Goal: Contribute content: Contribute content

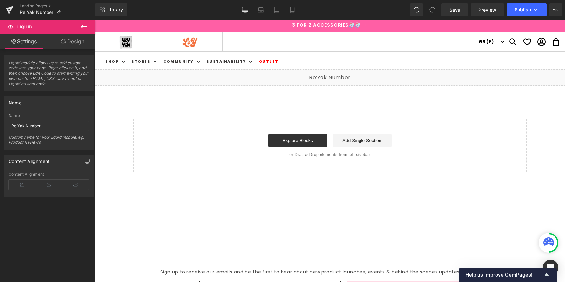
scroll to position [897, 0]
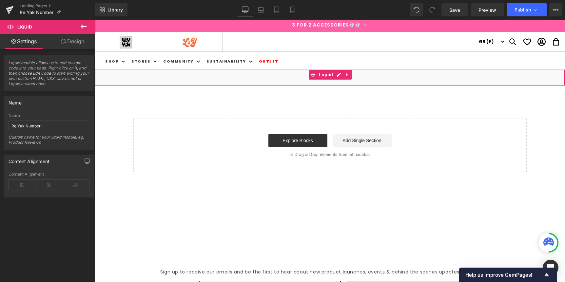
click at [338, 76] on div "Liquid" at bounding box center [330, 77] width 470 height 16
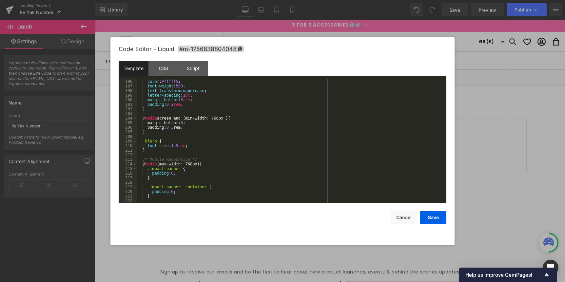
scroll to position [908, 0]
click at [248, 119] on div "font-size : 2.1 rem ; color : #fffff5 ; font-weight : 500 ; text-transform : up…" at bounding box center [290, 141] width 307 height 133
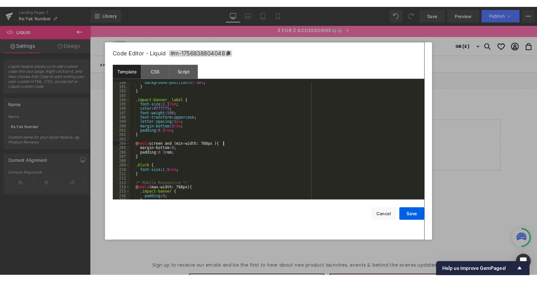
scroll to position [882, 0]
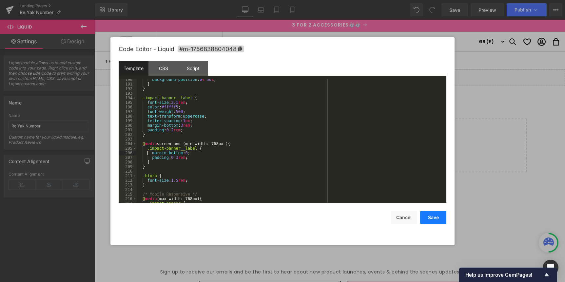
click at [433, 222] on button "Save" at bounding box center [433, 217] width 26 height 13
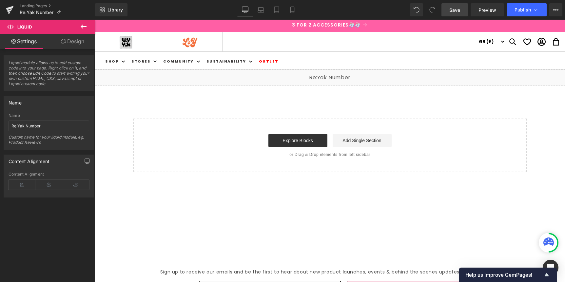
click at [454, 10] on span "Save" at bounding box center [454, 10] width 11 height 7
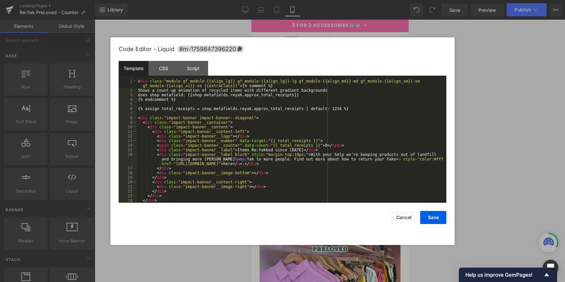
click at [339, 78] on div "Liquid" at bounding box center [329, 80] width 157 height 16
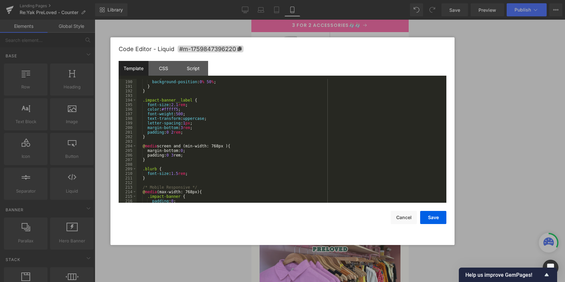
scroll to position [881, 0]
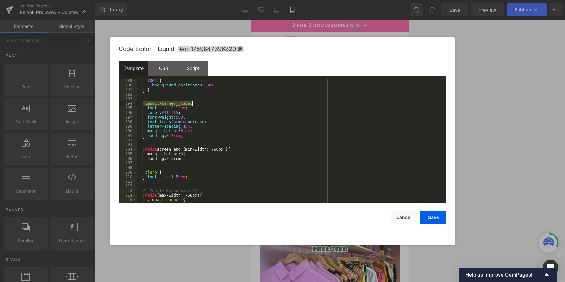
drag, startPoint x: 143, startPoint y: 104, endPoint x: 193, endPoint y: 104, distance: 50.1
click at [193, 103] on div "100 % { background-position : 0 % 50 % ; } } .impact-banner__label { font-size …" at bounding box center [290, 144] width 307 height 133
click at [242, 151] on div "100 % { background-position : 0 % 50 % ; } } .impact-banner__label { font-size …" at bounding box center [290, 144] width 307 height 133
drag, startPoint x: 152, startPoint y: 154, endPoint x: 161, endPoint y: 158, distance: 10.1
click at [154, 154] on div "100 % { background-position : 0 % 50 % ; } } .impact-banner__label { font-size …" at bounding box center [290, 144] width 307 height 133
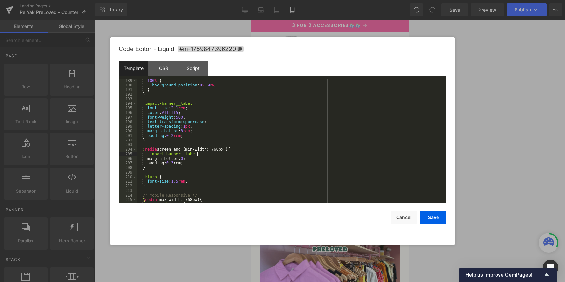
click at [211, 155] on div "100 % { background-position : 0 % 50 % ; } } .impact-banner__label { font-size …" at bounding box center [290, 144] width 307 height 133
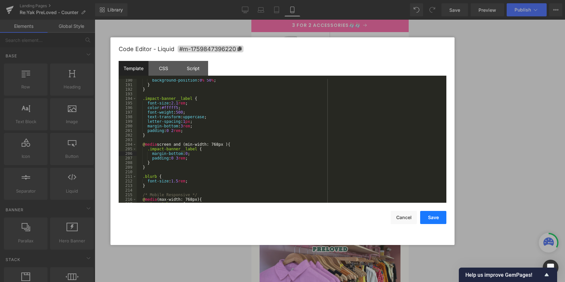
click at [433, 217] on button "Save" at bounding box center [433, 217] width 26 height 13
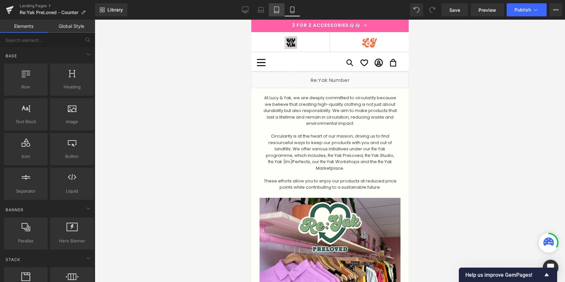
click at [276, 10] on icon at bounding box center [276, 10] width 7 height 7
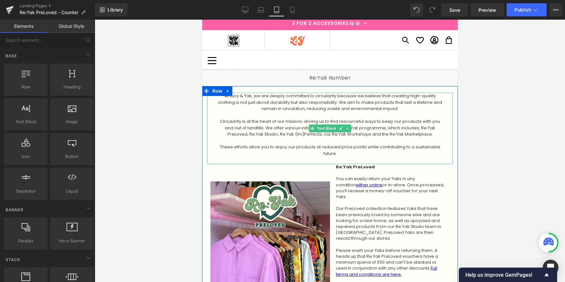
scroll to position [0, 0]
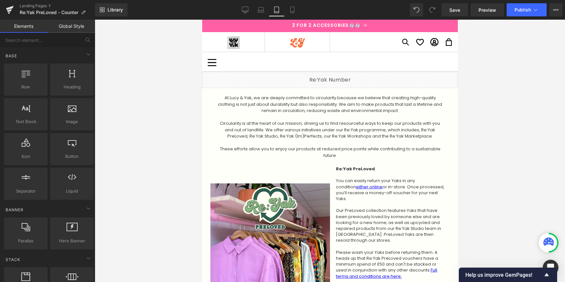
click at [339, 77] on div "Liquid" at bounding box center [330, 80] width 256 height 16
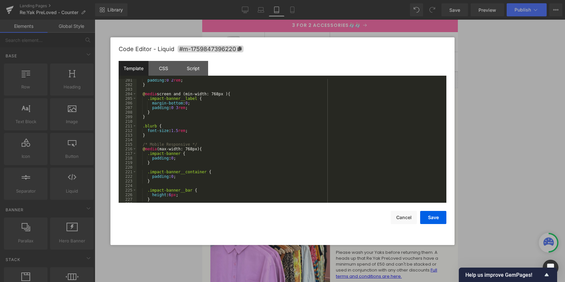
scroll to position [938, 0]
click at [436, 219] on button "Save" at bounding box center [433, 217] width 26 height 13
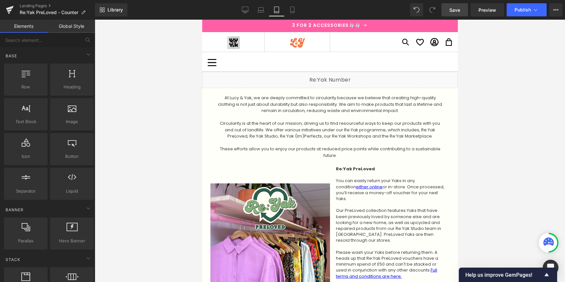
drag, startPoint x: 456, startPoint y: 10, endPoint x: 169, endPoint y: 11, distance: 286.4
click at [456, 10] on span "Save" at bounding box center [454, 10] width 11 height 7
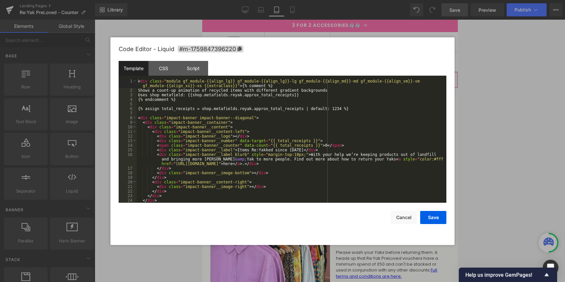
click at [338, 77] on div "Liquid" at bounding box center [330, 80] width 256 height 16
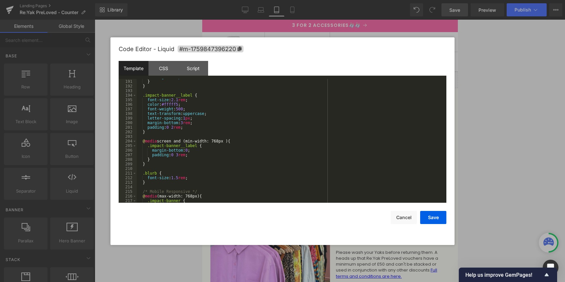
scroll to position [900, 0]
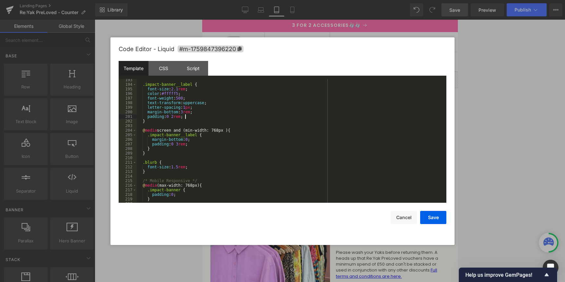
click at [200, 117] on div ".impact-banner__label { font-size : 2.1 rem ; color : #fffff5 ; font-weight : 5…" at bounding box center [290, 144] width 307 height 133
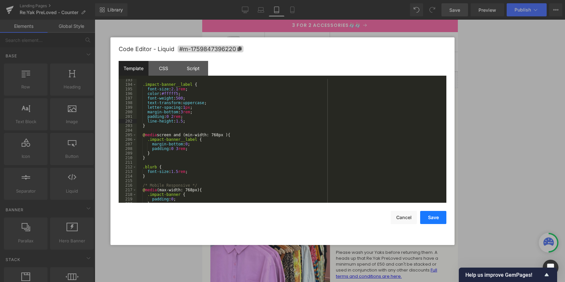
click at [434, 219] on button "Save" at bounding box center [433, 217] width 26 height 13
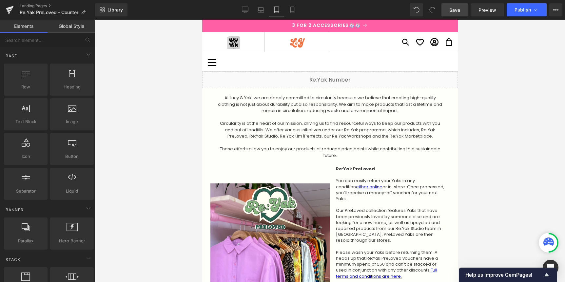
click at [456, 11] on span "Save" at bounding box center [454, 10] width 11 height 7
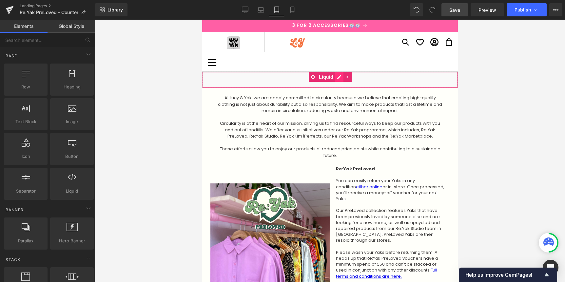
click at [338, 76] on div "Liquid" at bounding box center [330, 80] width 256 height 16
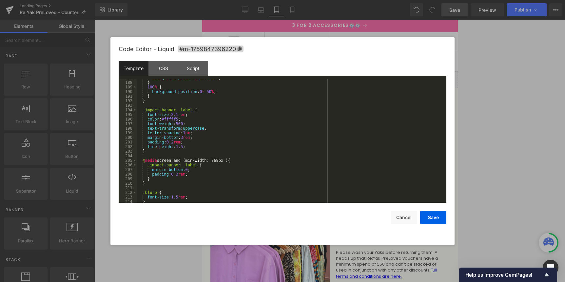
scroll to position [879, 0]
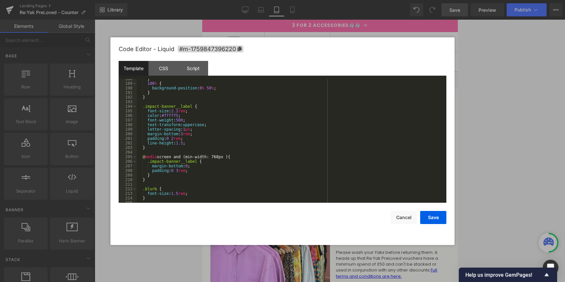
click at [176, 140] on div "} 100 % { background-position : 0 % 50 % ; } } .impact-banner__label { font-siz…" at bounding box center [290, 143] width 307 height 133
click at [434, 216] on button "Save" at bounding box center [433, 217] width 26 height 13
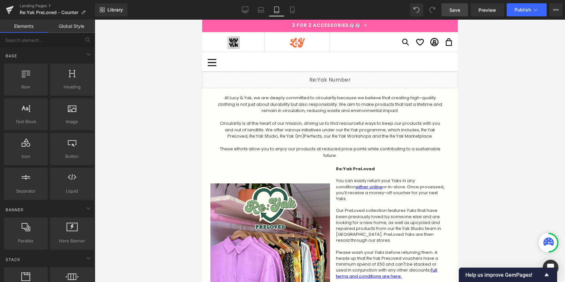
click at [455, 10] on span "Save" at bounding box center [454, 10] width 11 height 7
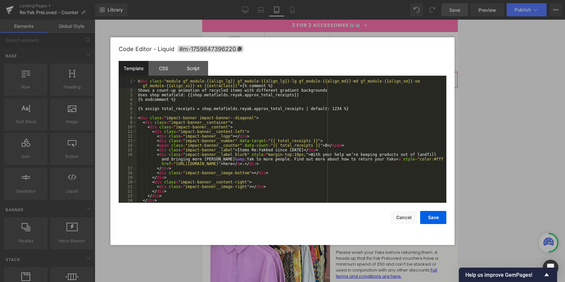
click at [335, 76] on div "Liquid" at bounding box center [330, 80] width 256 height 16
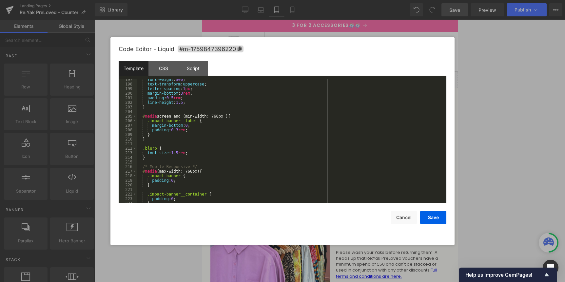
scroll to position [917, 0]
click at [181, 133] on div "color : #fffff5 ; font-weight : 500 ; text-transform : uppercase ; letter-spaci…" at bounding box center [290, 141] width 307 height 133
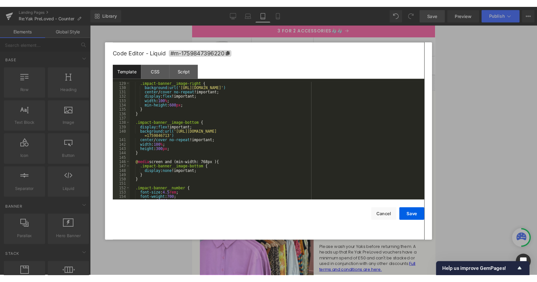
scroll to position [602, 0]
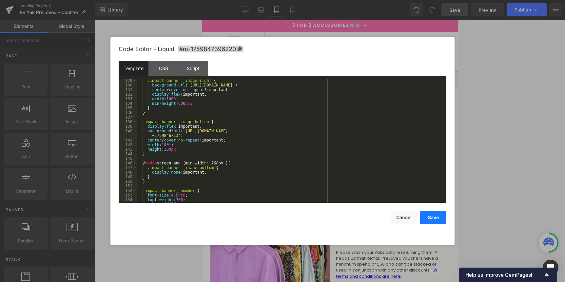
click at [436, 217] on button "Save" at bounding box center [433, 217] width 26 height 13
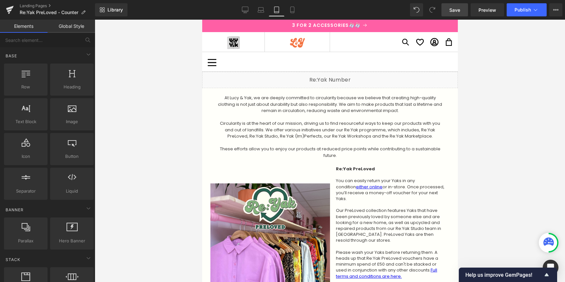
click at [455, 10] on span "Save" at bounding box center [454, 10] width 11 height 7
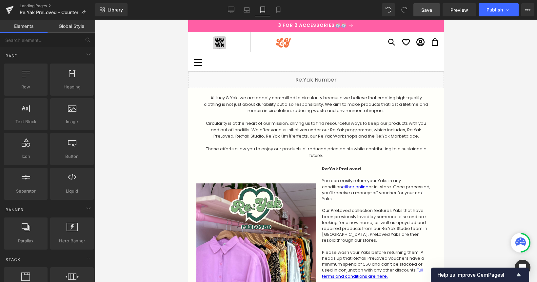
click at [322, 76] on div "Liquid" at bounding box center [316, 80] width 256 height 16
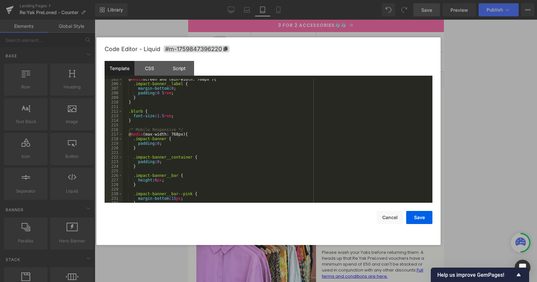
scroll to position [956, 0]
click at [186, 116] on div "@ media screen and (min-width: 768px ) { .impact-banner__label { margin-bottom …" at bounding box center [276, 143] width 307 height 133
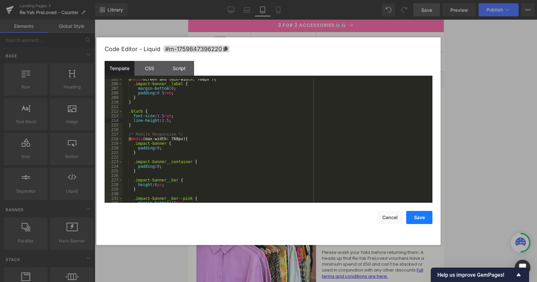
click at [418, 219] on button "Save" at bounding box center [419, 217] width 26 height 13
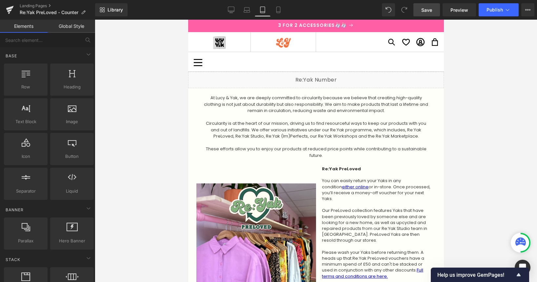
click at [422, 9] on span "Save" at bounding box center [426, 10] width 11 height 7
